Goal: Obtain resource: Download file/media

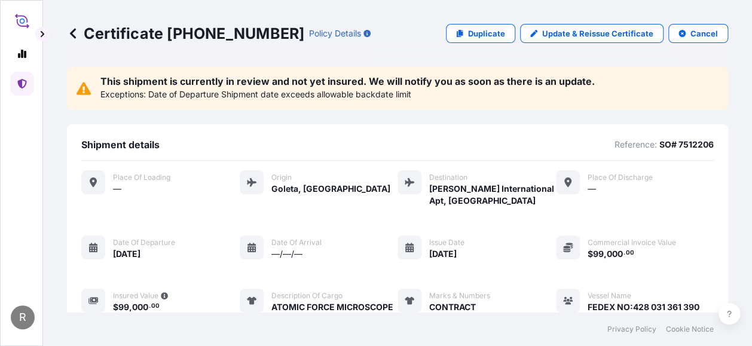
click at [74, 32] on icon at bounding box center [73, 33] width 12 height 12
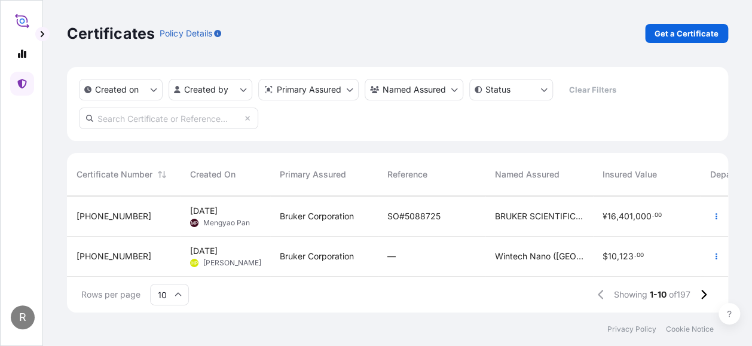
scroll to position [179, 0]
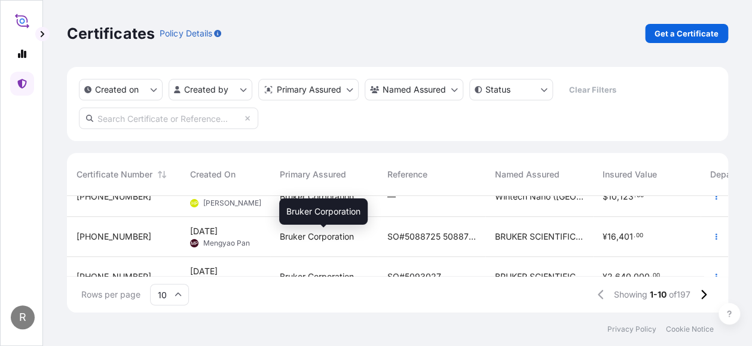
click at [289, 236] on span "Bruker Corporation" at bounding box center [317, 237] width 74 height 12
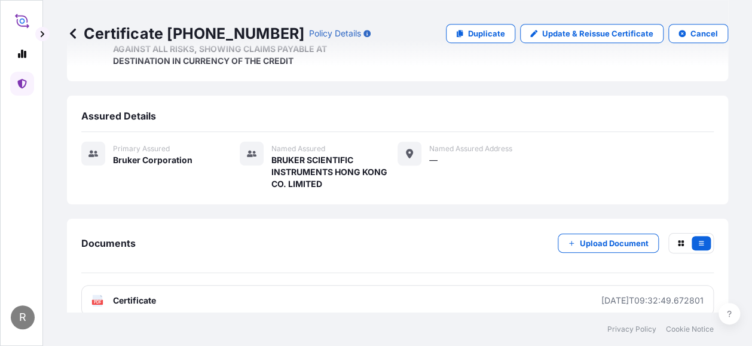
scroll to position [318, 0]
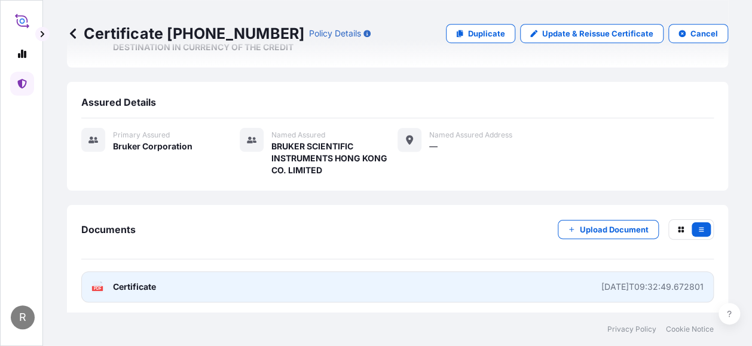
click at [341, 289] on link "PDF Certificate [DATE]T09:32:49.672801" at bounding box center [397, 286] width 632 height 31
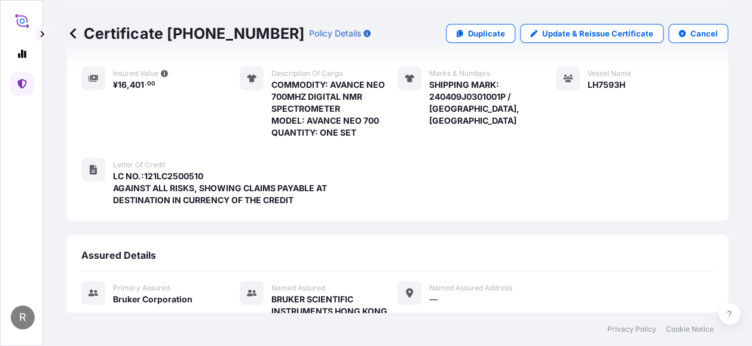
scroll to position [0, 0]
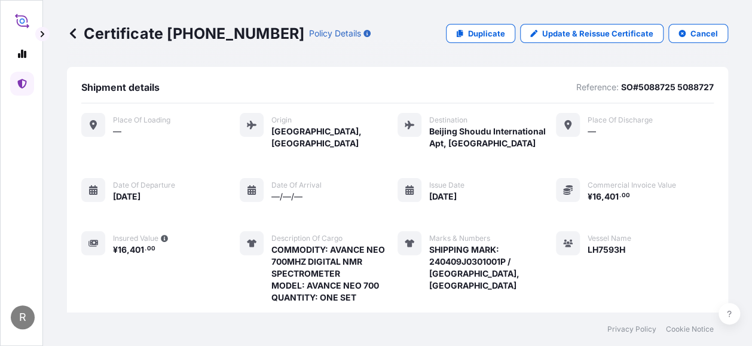
click at [634, 88] on p "SO#5088725 5088727" at bounding box center [667, 87] width 93 height 12
drag, startPoint x: 626, startPoint y: 85, endPoint x: 731, endPoint y: 84, distance: 104.6
click at [731, 84] on div "Certificate [PHONE_NUMBER] Policy Details Duplicate Update & Reissue Certificat…" at bounding box center [397, 156] width 709 height 313
copy p "5088725 5088727"
